Goal: Task Accomplishment & Management: Manage account settings

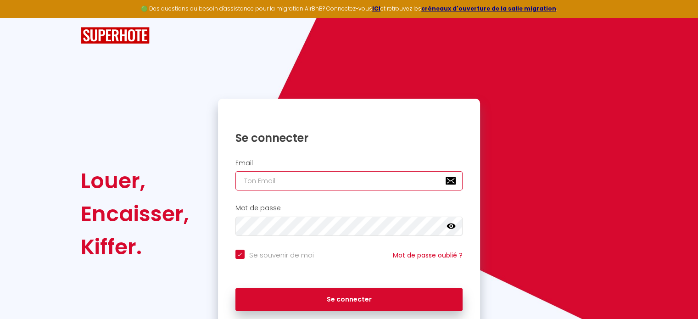
click at [313, 177] on input "email" at bounding box center [349, 180] width 228 height 19
paste input "[EMAIL_ADDRESS][DOMAIN_NAME]"
type input "[EMAIL_ADDRESS][DOMAIN_NAME]"
checkbox input "true"
type input "[EMAIL_ADDRESS][DOMAIN_NAME]"
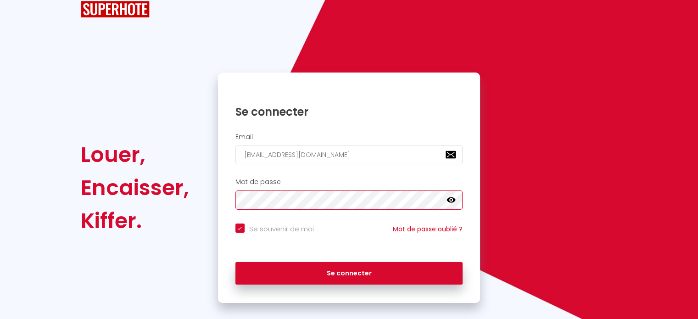
scroll to position [37, 0]
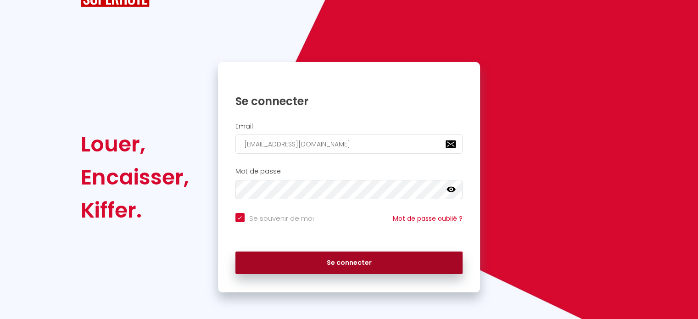
click at [443, 262] on button "Se connecter" at bounding box center [349, 262] width 228 height 23
checkbox input "true"
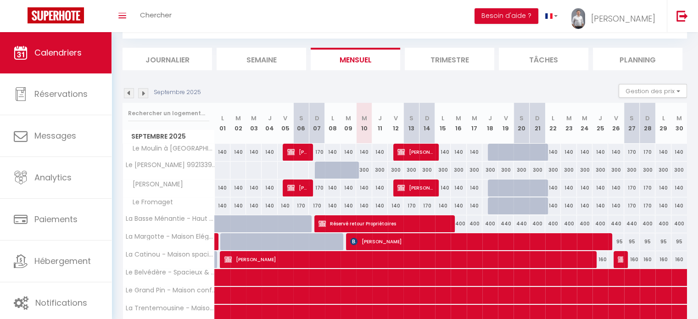
scroll to position [92, 0]
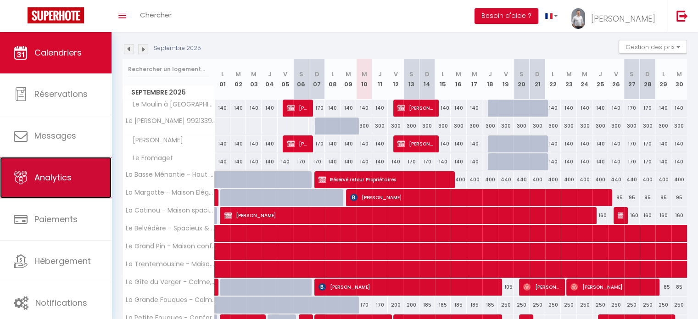
click at [67, 189] on link "Analytics" at bounding box center [55, 177] width 111 height 41
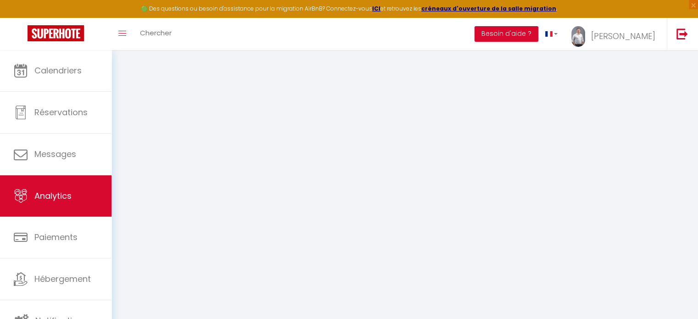
select select "2025"
select select "9"
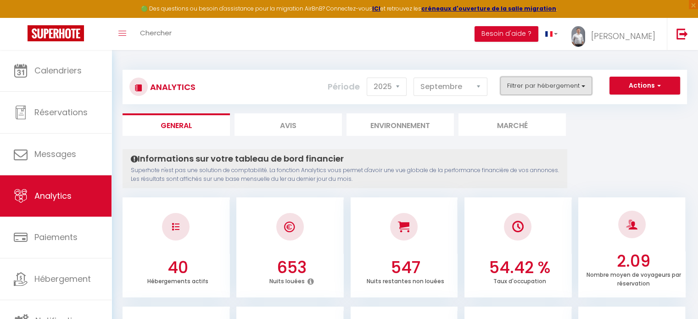
click at [550, 83] on button "Filtrer par hébergement" at bounding box center [546, 86] width 92 height 18
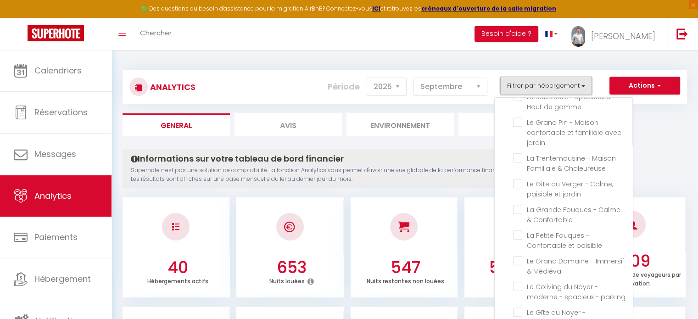
scroll to position [550, 0]
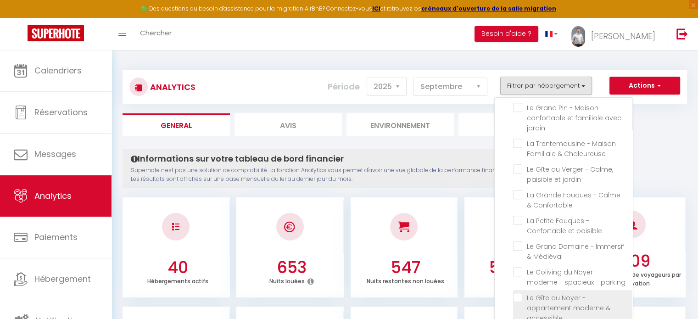
click at [551, 293] on accessible "checkbox" at bounding box center [572, 297] width 119 height 9
checkbox accessible "true"
checkbox partagés "false"
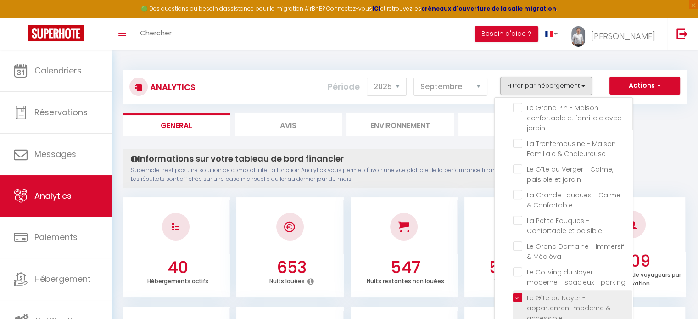
checkbox partagés "false"
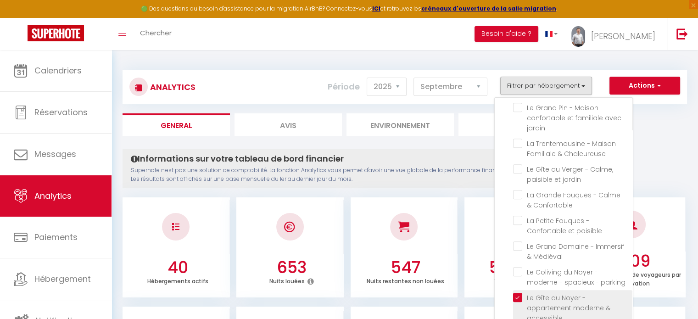
checkbox partagés "false"
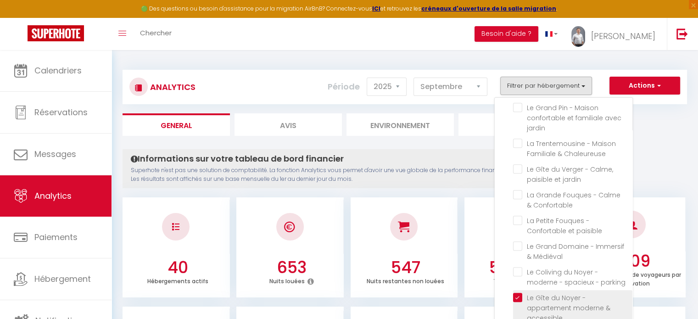
checkbox Foulon "false"
checkbox Plessis "false"
checkbox Fromaget "false"
checkbox Spacieuse "false"
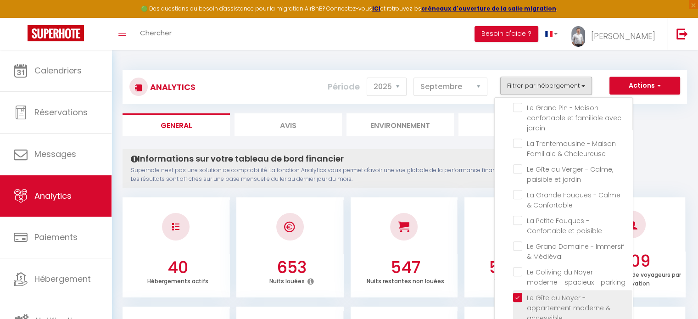
checkbox jardin "false"
checkbox gamme "false"
checkbox jardin "false"
checkbox Chaleureuse "false"
checkbox jardin "false"
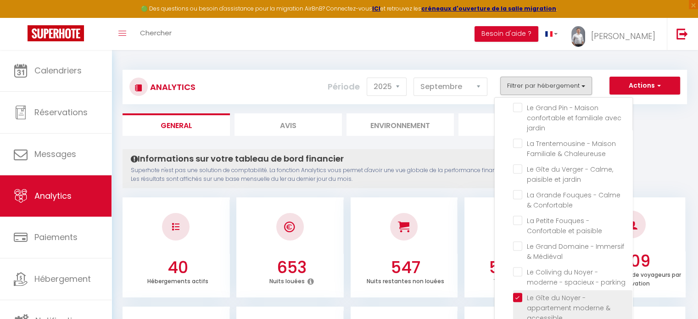
checkbox Confortable "false"
checkbox paisible "false"
checkbox Médiéval "false"
checkbox parking "false"
checkbox Central "false"
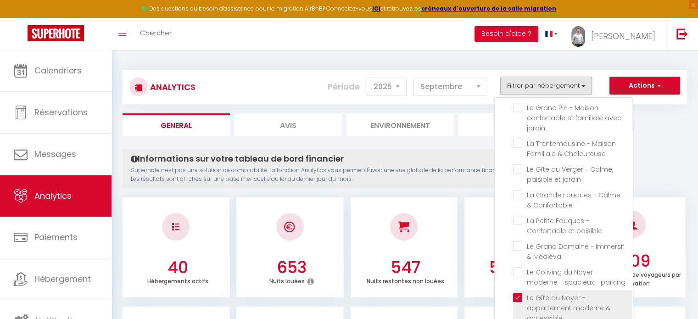
checkbox jardin "false"
checkbox Central "false"
checkbox Spacieux "false"
checkbox Confortable "false"
checkbox centre "false"
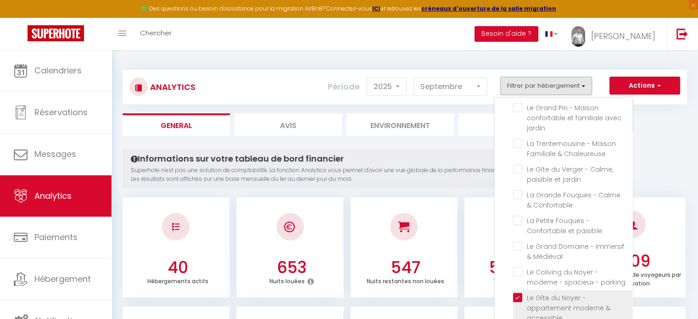
checkbox Central "false"
checkbox confort "false"
checkbox jardin "false"
checkbox accessible "false"
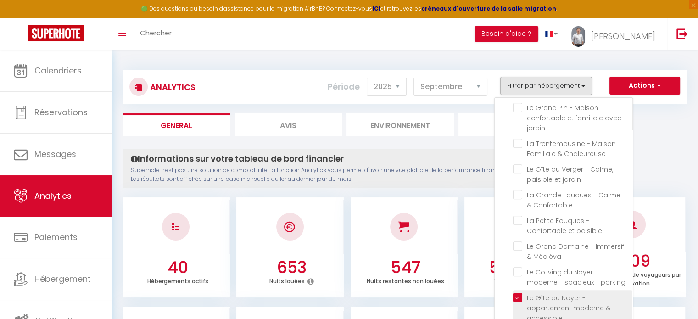
checkbox Calme "false"
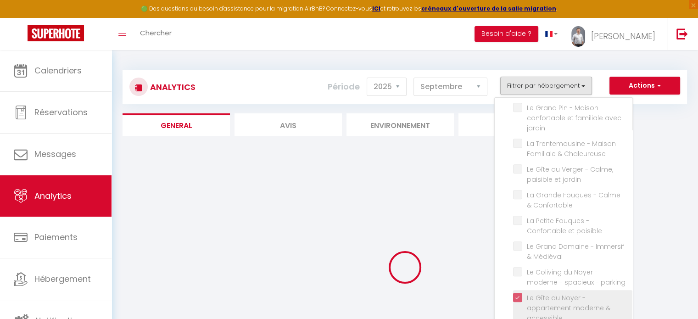
checkbox partagés "false"
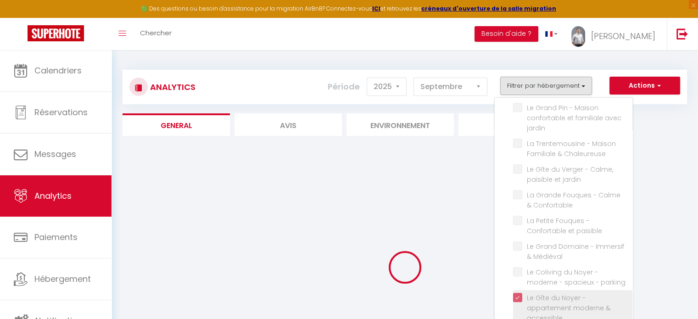
checkbox partagés "false"
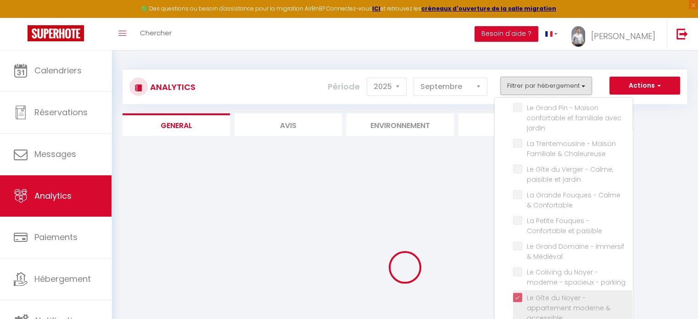
checkbox partagés "false"
checkbox Foulon "false"
checkbox Plessis "false"
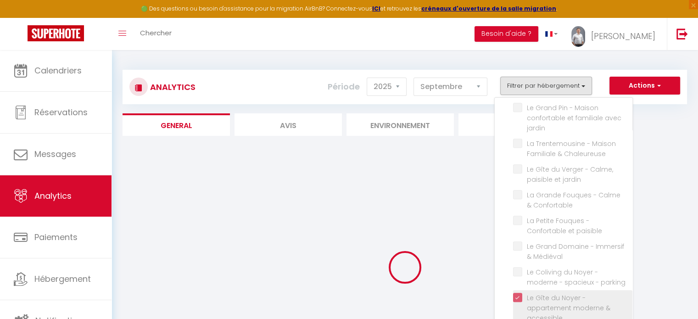
checkbox Fromaget "false"
checkbox Spacieuse "false"
checkbox jardin "false"
checkbox gamme "false"
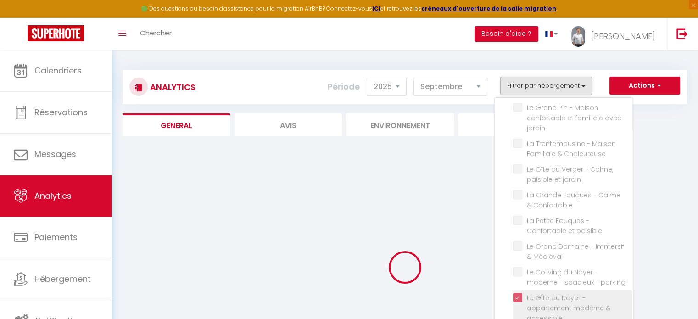
checkbox jardin "false"
checkbox Chaleureuse "false"
checkbox jardin "false"
checkbox Confortable "false"
checkbox paisible "false"
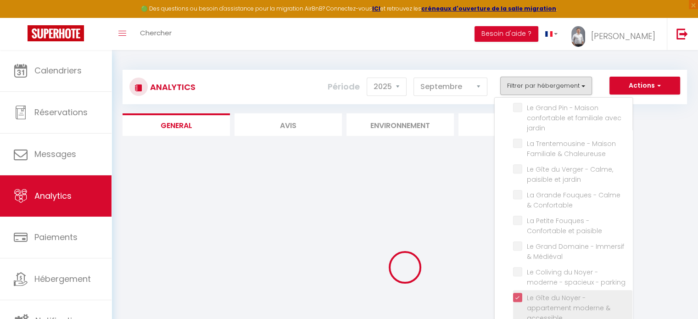
checkbox Médiéval "false"
checkbox parking "false"
checkbox Central "false"
checkbox jardin "false"
checkbox Central "false"
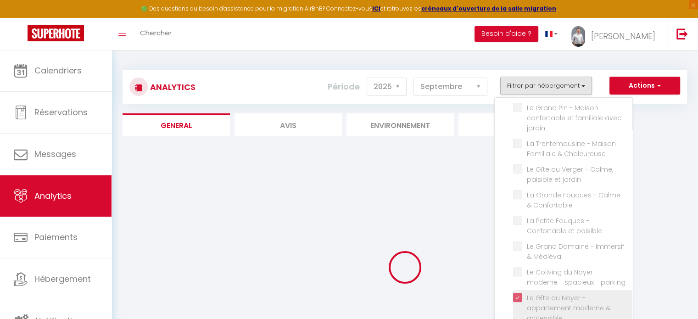
checkbox Spacieux "false"
checkbox Confortable "false"
checkbox centre "false"
checkbox Central "false"
checkbox confort "false"
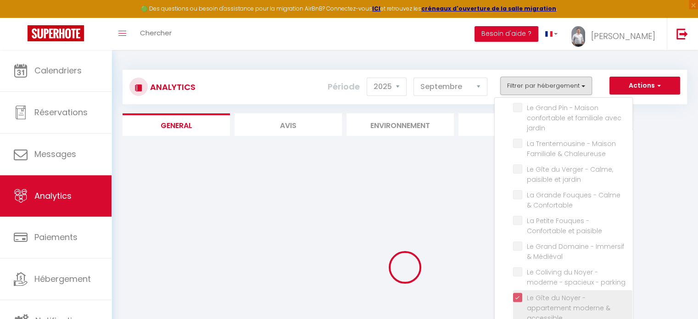
checkbox jardin "false"
checkbox accessible "false"
checkbox Calme "false"
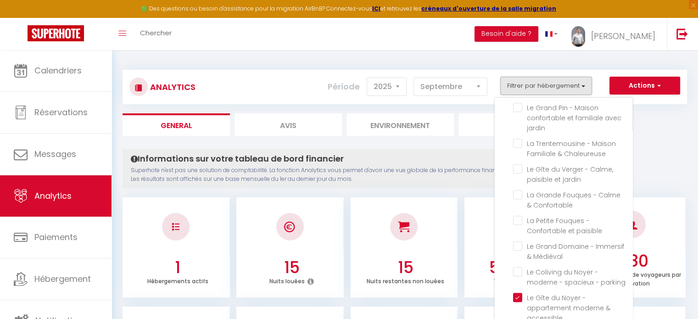
click at [327, 41] on div "Toggle menubar Chercher BUTTON Besoin d'aide ? [PERSON_NAME] Paramètres Équipe" at bounding box center [379, 34] width 624 height 32
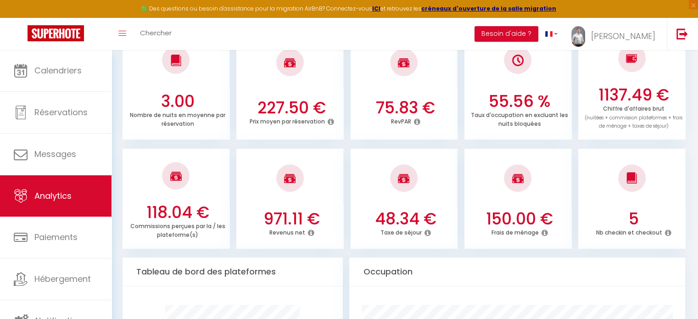
scroll to position [275, 0]
